Goal: Task Accomplishment & Management: Manage account settings

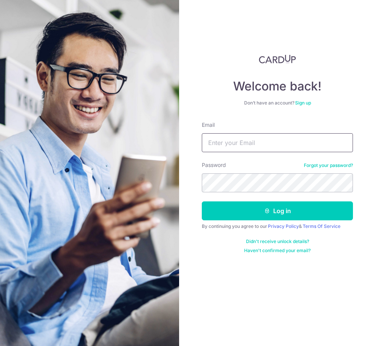
type input "[EMAIL_ADDRESS][DOMAIN_NAME]"
click at [278, 211] on button "Log in" at bounding box center [277, 210] width 151 height 19
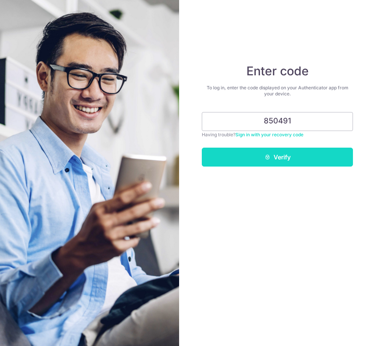
type input "850491"
click at [309, 155] on button "Verify" at bounding box center [277, 156] width 151 height 19
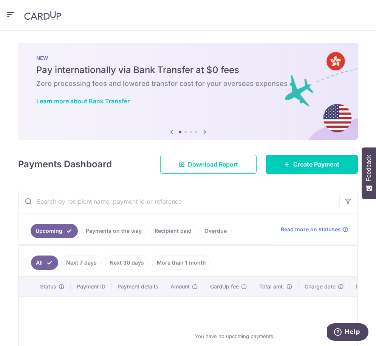
click at [147, 223] on link "Payments on the way" at bounding box center [114, 230] width 66 height 14
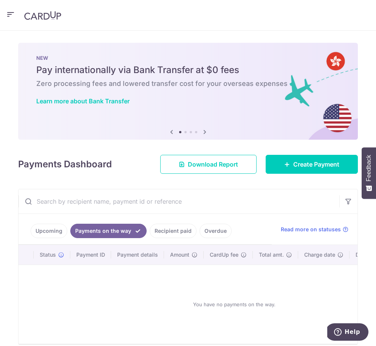
click at [150, 225] on link "Recipient paid" at bounding box center [173, 230] width 47 height 14
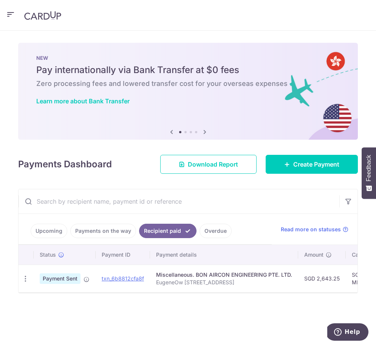
click at [226, 313] on div "× Pause Schedule Pause all future payments in this series Pause just this one p…" at bounding box center [188, 188] width 376 height 315
